Goal: Task Accomplishment & Management: Manage account settings

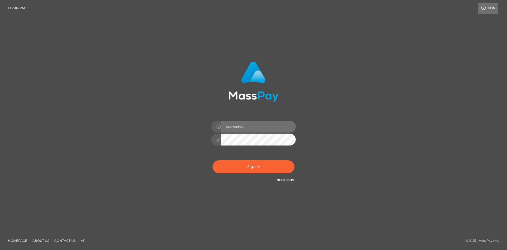
click at [257, 127] on input "text" at bounding box center [258, 126] width 75 height 12
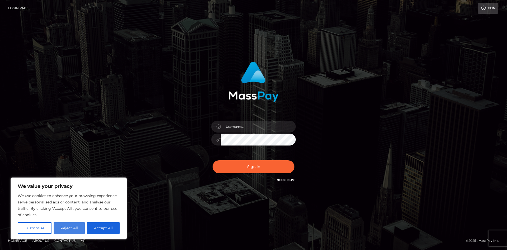
click at [70, 231] on button "Reject All" at bounding box center [69, 228] width 31 height 12
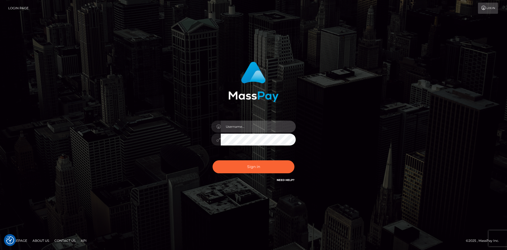
click at [263, 124] on input "text" at bounding box center [258, 126] width 75 height 12
type input "studiosmaravillosluna@gmail.com"
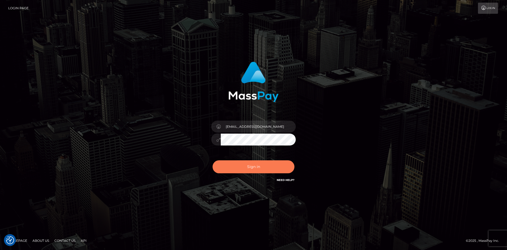
click at [257, 169] on button "Sign in" at bounding box center [254, 166] width 82 height 13
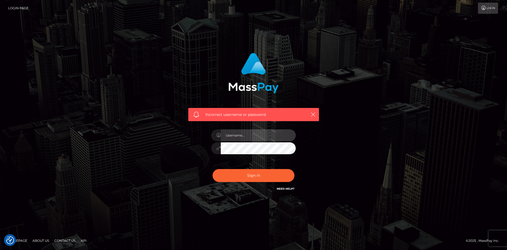
click at [259, 133] on input "text" at bounding box center [258, 135] width 75 height 12
drag, startPoint x: 197, startPoint y: 142, endPoint x: 207, endPoint y: 151, distance: 13.3
click at [197, 142] on div "Incorrect username or password." at bounding box center [253, 122] width 139 height 147
click at [293, 187] on link "Need Help?" at bounding box center [286, 188] width 18 height 3
